Goal: Leave review/rating

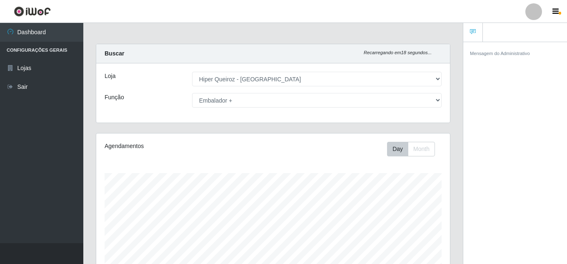
select select "513"
select select "70"
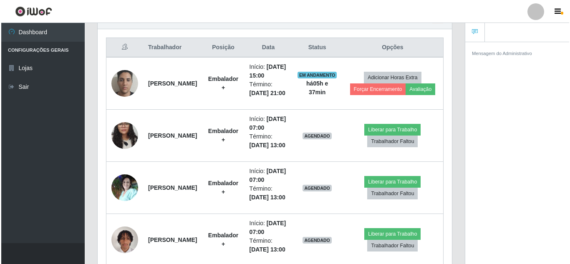
scroll to position [173, 354]
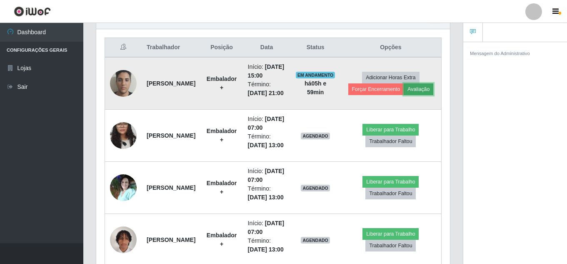
click at [404, 95] on button "Avaliação" at bounding box center [419, 89] width 30 height 12
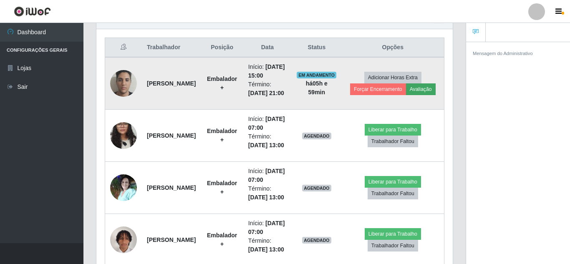
scroll to position [173, 350]
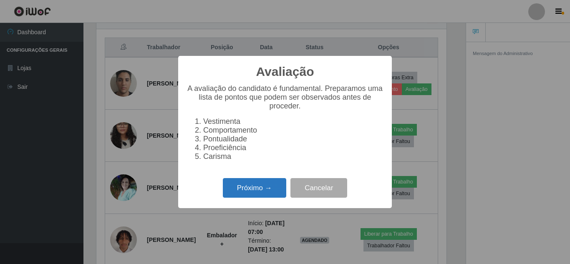
click at [242, 191] on button "Próximo →" at bounding box center [254, 188] width 63 height 20
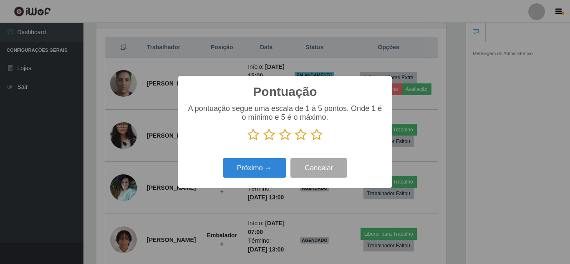
click at [316, 135] on icon at bounding box center [317, 134] width 12 height 13
click at [311, 141] on input "radio" at bounding box center [311, 141] width 0 height 0
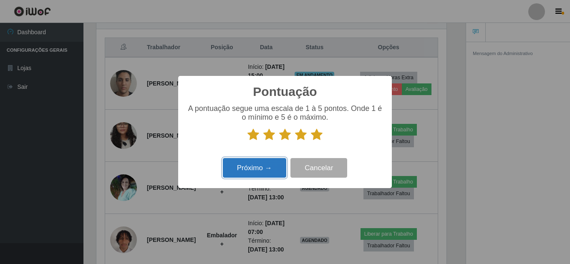
click at [264, 168] on button "Próximo →" at bounding box center [254, 168] width 63 height 20
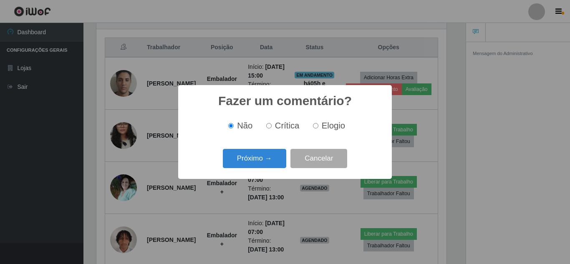
click at [314, 128] on input "Elogio" at bounding box center [315, 125] width 5 height 5
radio input "true"
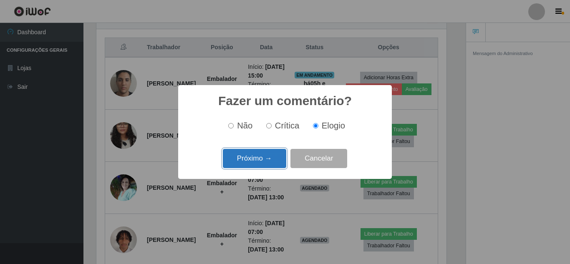
click at [250, 163] on button "Próximo →" at bounding box center [254, 159] width 63 height 20
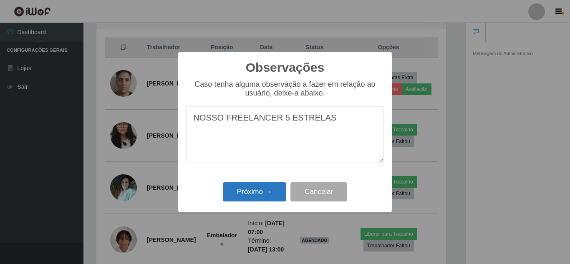
type textarea "NOSSO FREELANCER 5 ESTRELAS"
click at [241, 190] on button "Próximo →" at bounding box center [254, 192] width 63 height 20
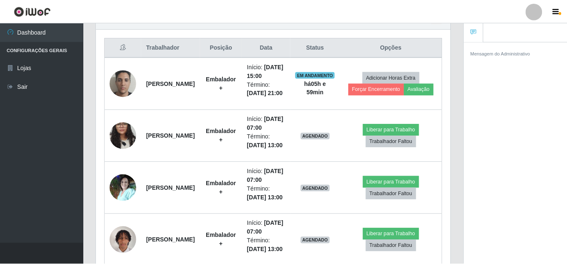
scroll to position [173, 354]
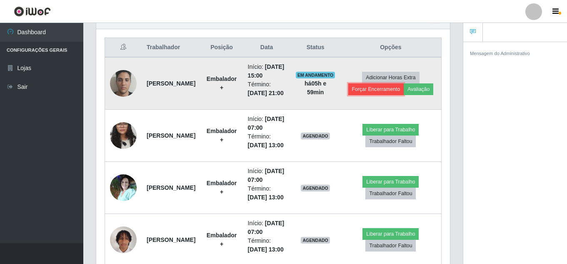
click at [391, 91] on button "Forçar Encerramento" at bounding box center [377, 89] width 56 height 12
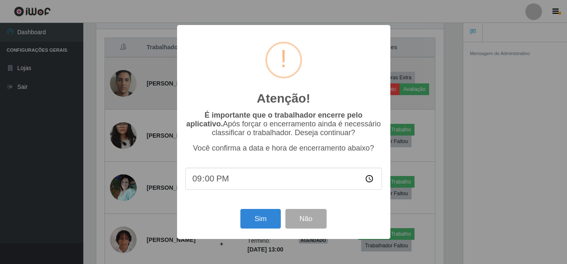
scroll to position [173, 350]
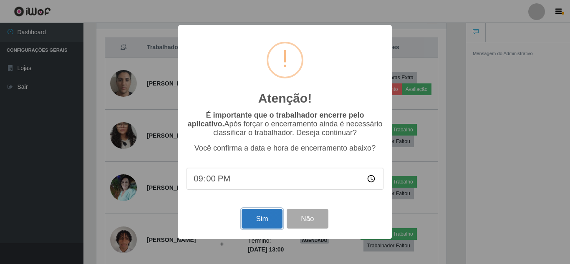
click at [268, 226] on button "Sim" at bounding box center [261, 219] width 40 height 20
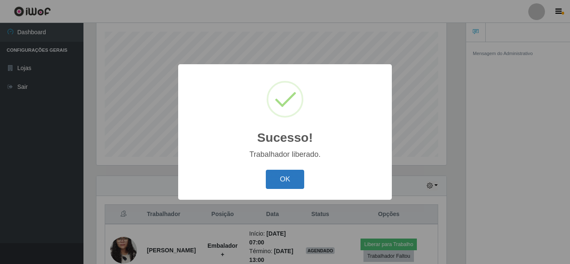
click at [285, 177] on button "OK" at bounding box center [285, 180] width 39 height 20
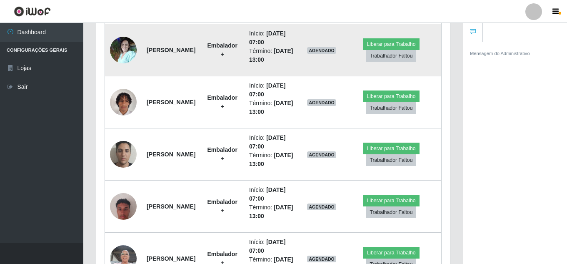
scroll to position [339, 0]
